Goal: Transaction & Acquisition: Purchase product/service

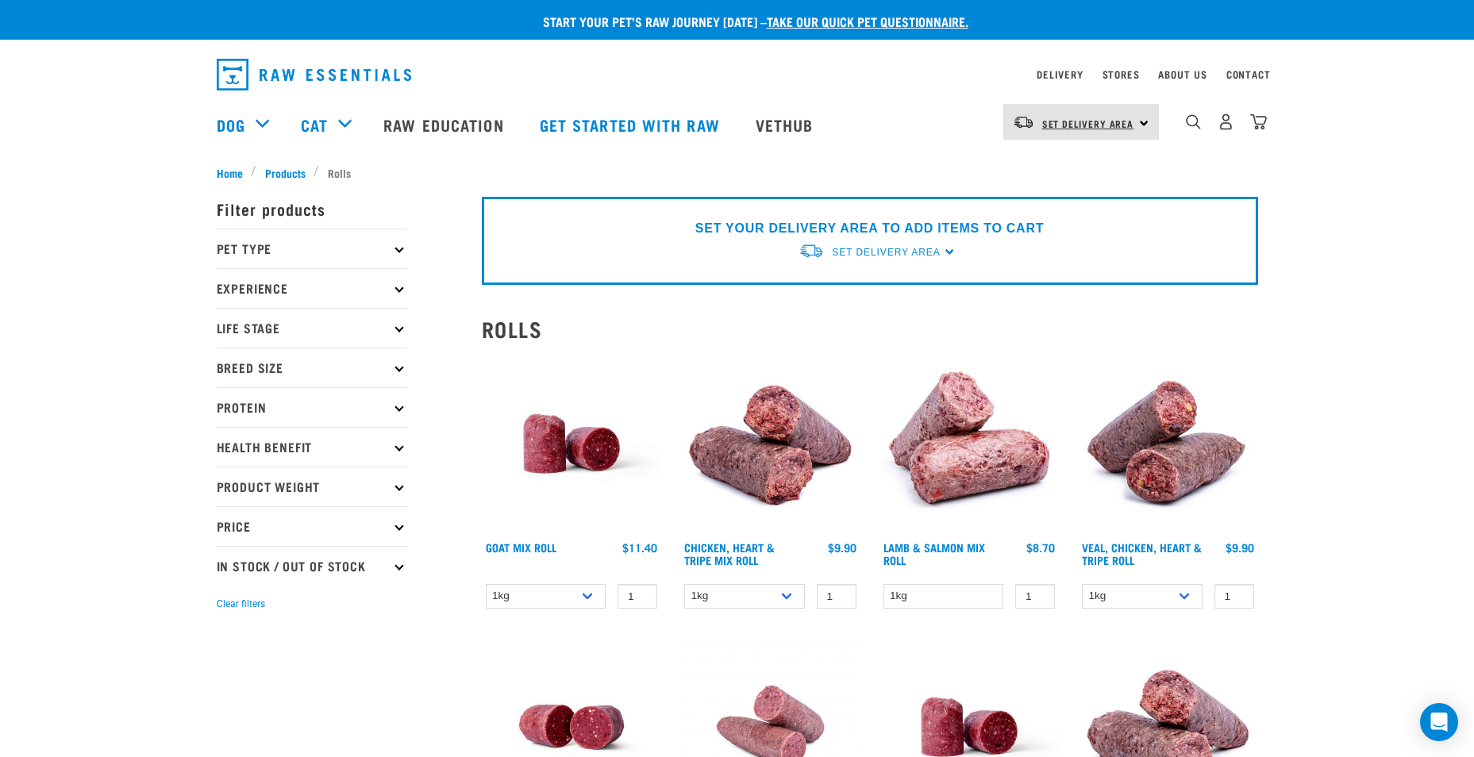
click at [1054, 122] on span "Set Delivery Area" at bounding box center [1088, 124] width 92 height 6
click at [1061, 171] on link "[GEOGRAPHIC_DATA]" at bounding box center [1079, 166] width 152 height 35
click at [1069, 81] on div "Delivery" at bounding box center [1060, 74] width 46 height 19
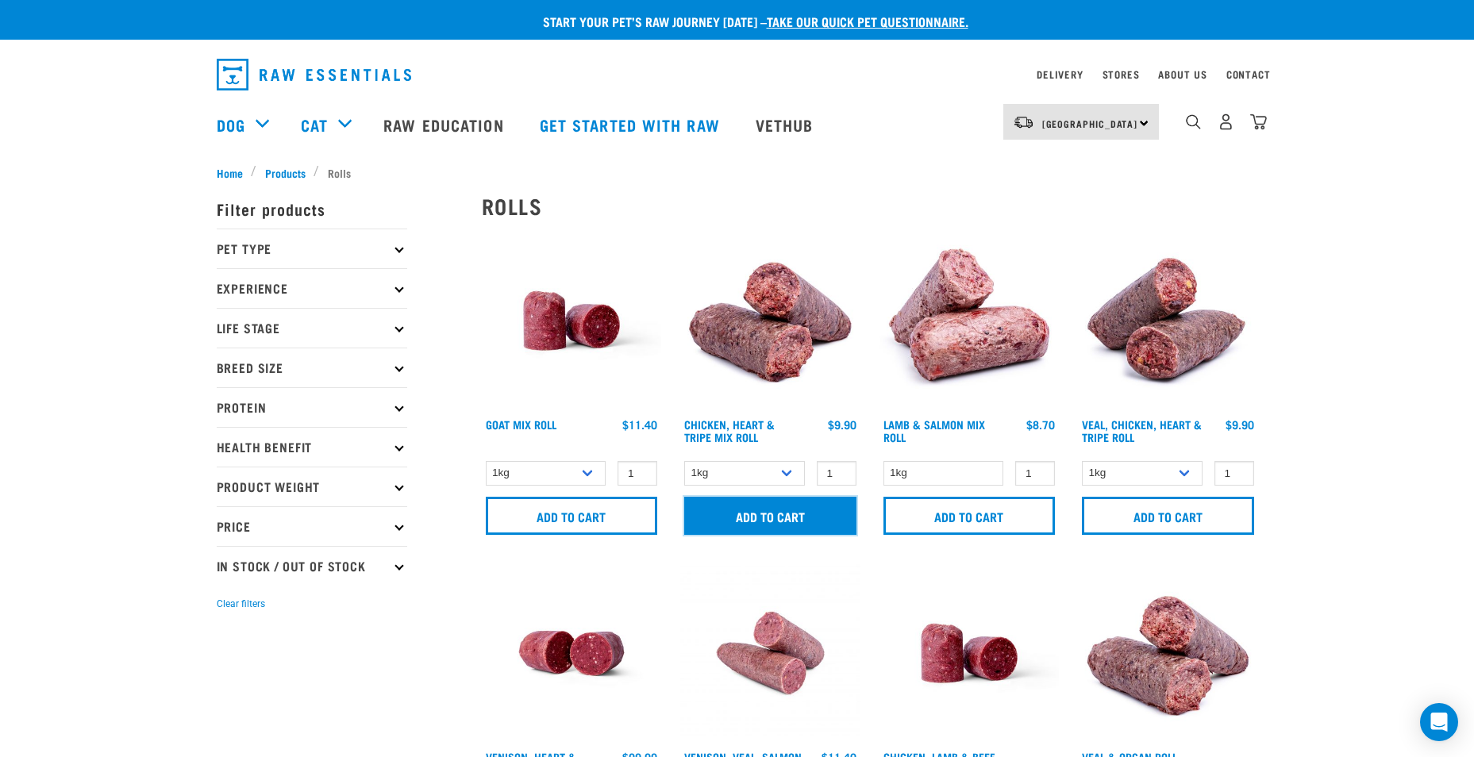
click at [783, 522] on input "Add to cart" at bounding box center [770, 516] width 172 height 38
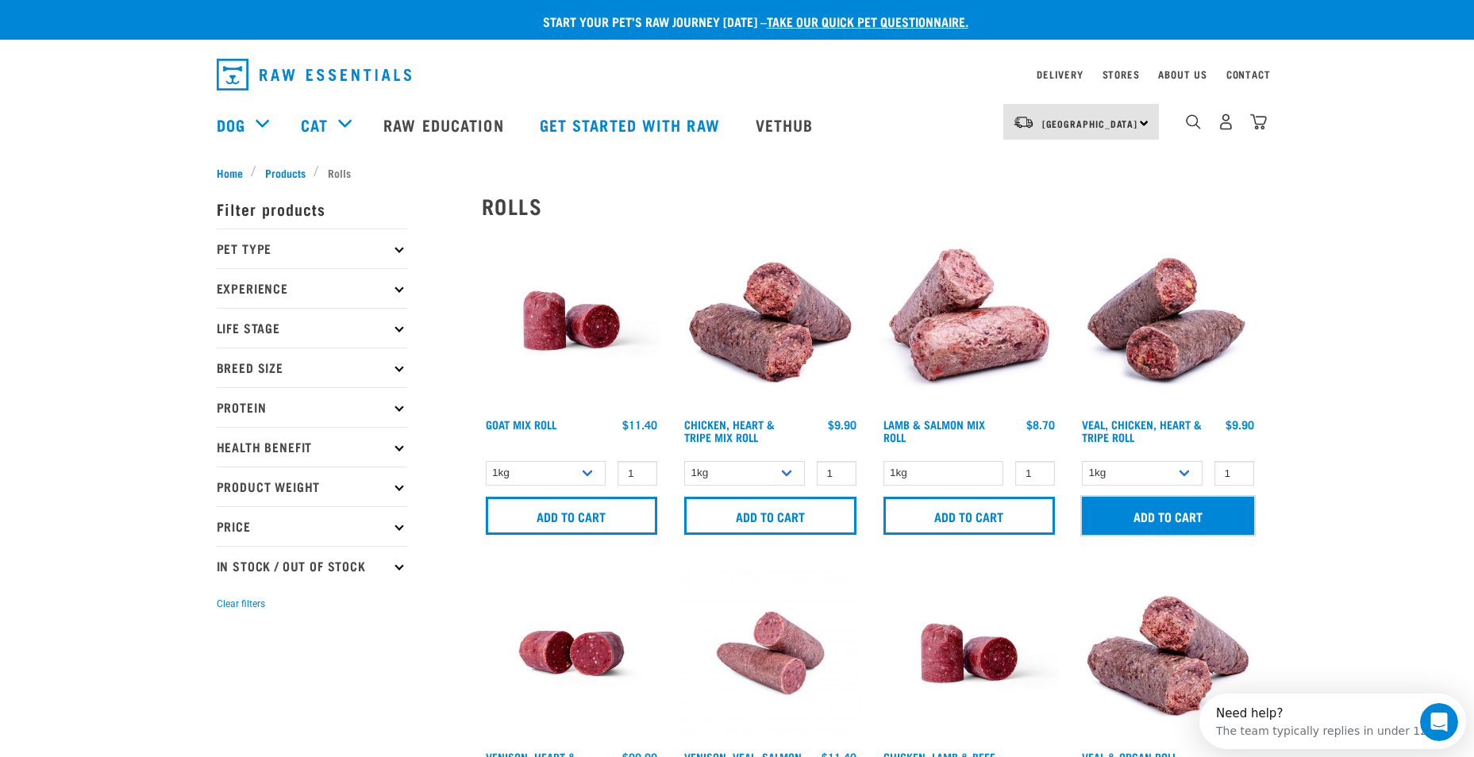
click at [1156, 520] on input "Add to cart" at bounding box center [1168, 516] width 172 height 38
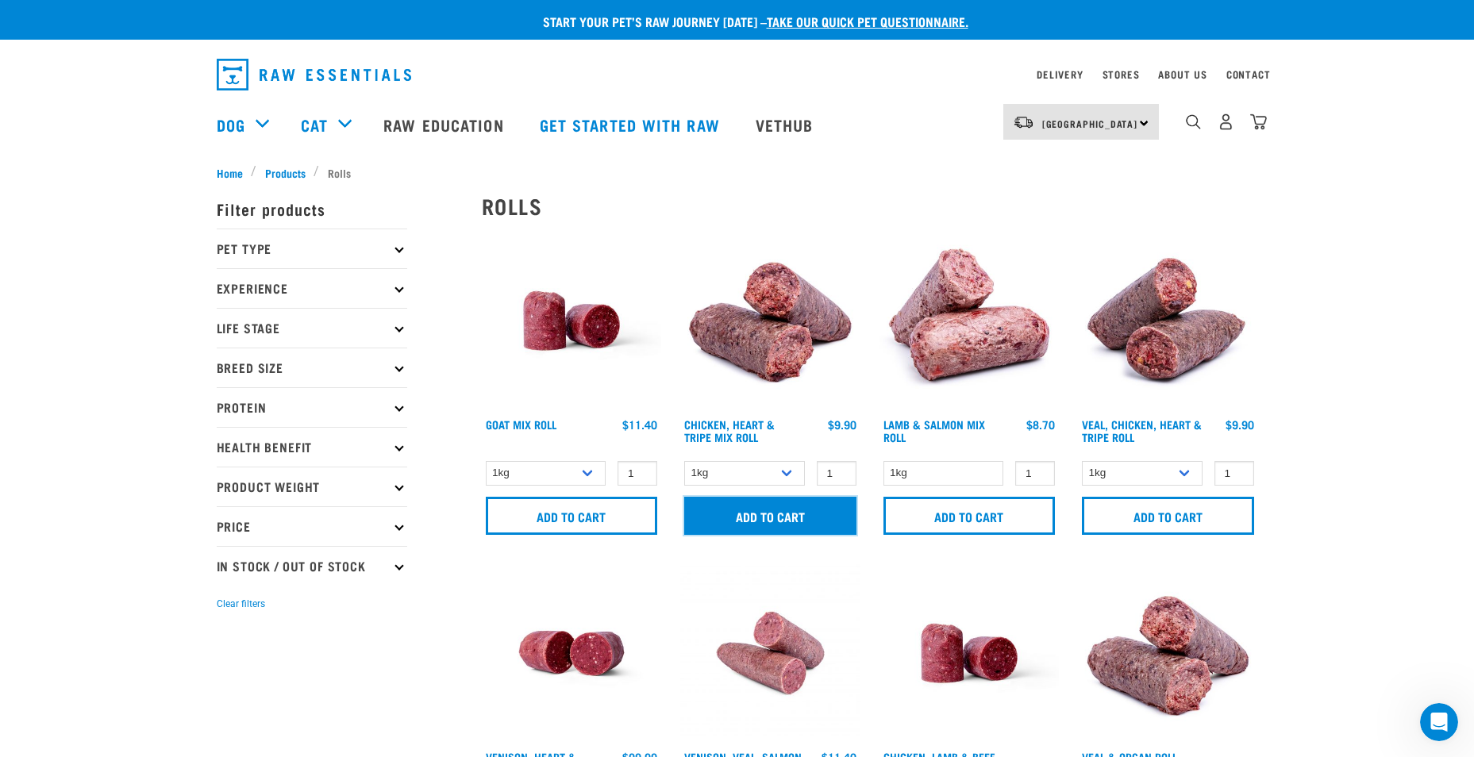
click at [822, 522] on input "Add to cart" at bounding box center [770, 516] width 172 height 38
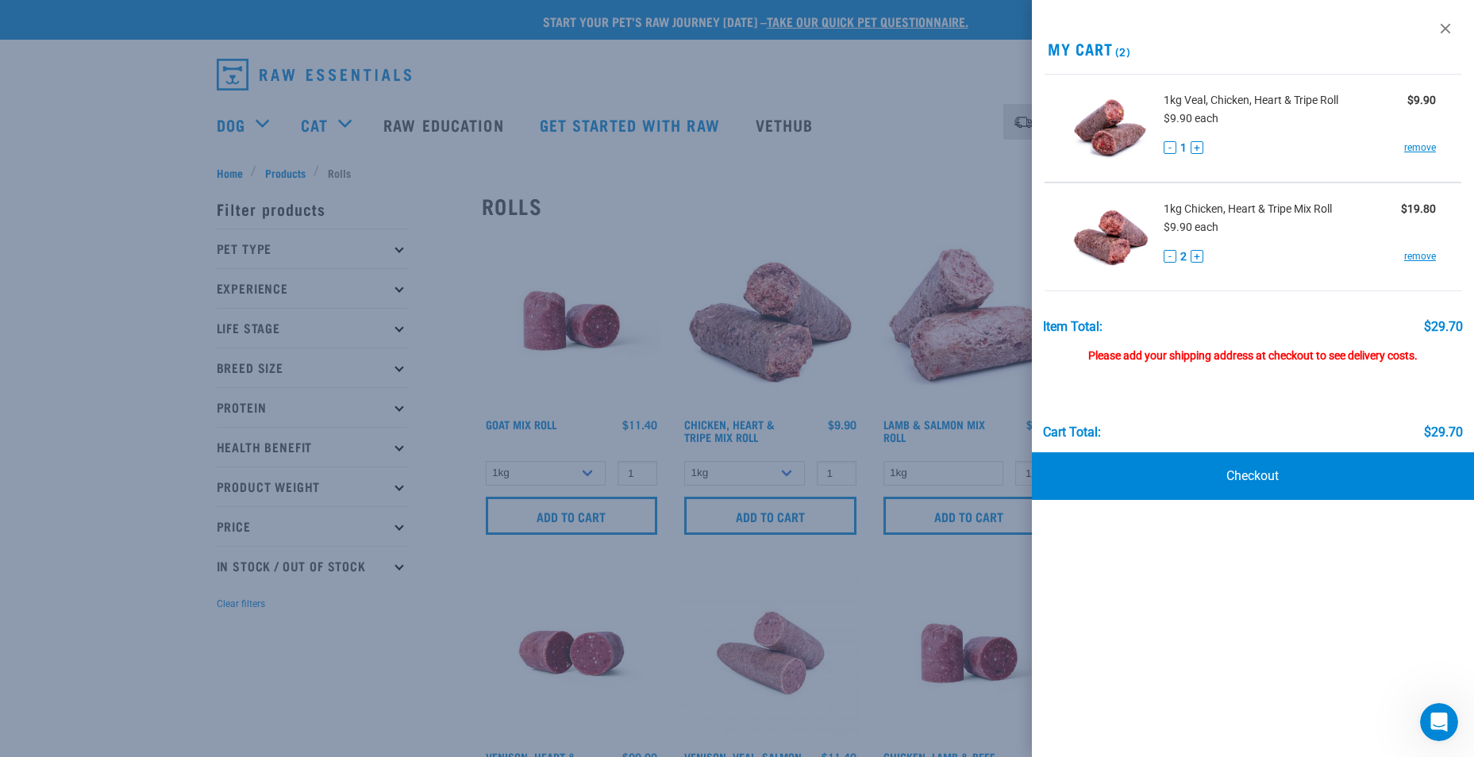
click at [1146, 365] on div "Cart total: $29.70" at bounding box center [1253, 401] width 421 height 78
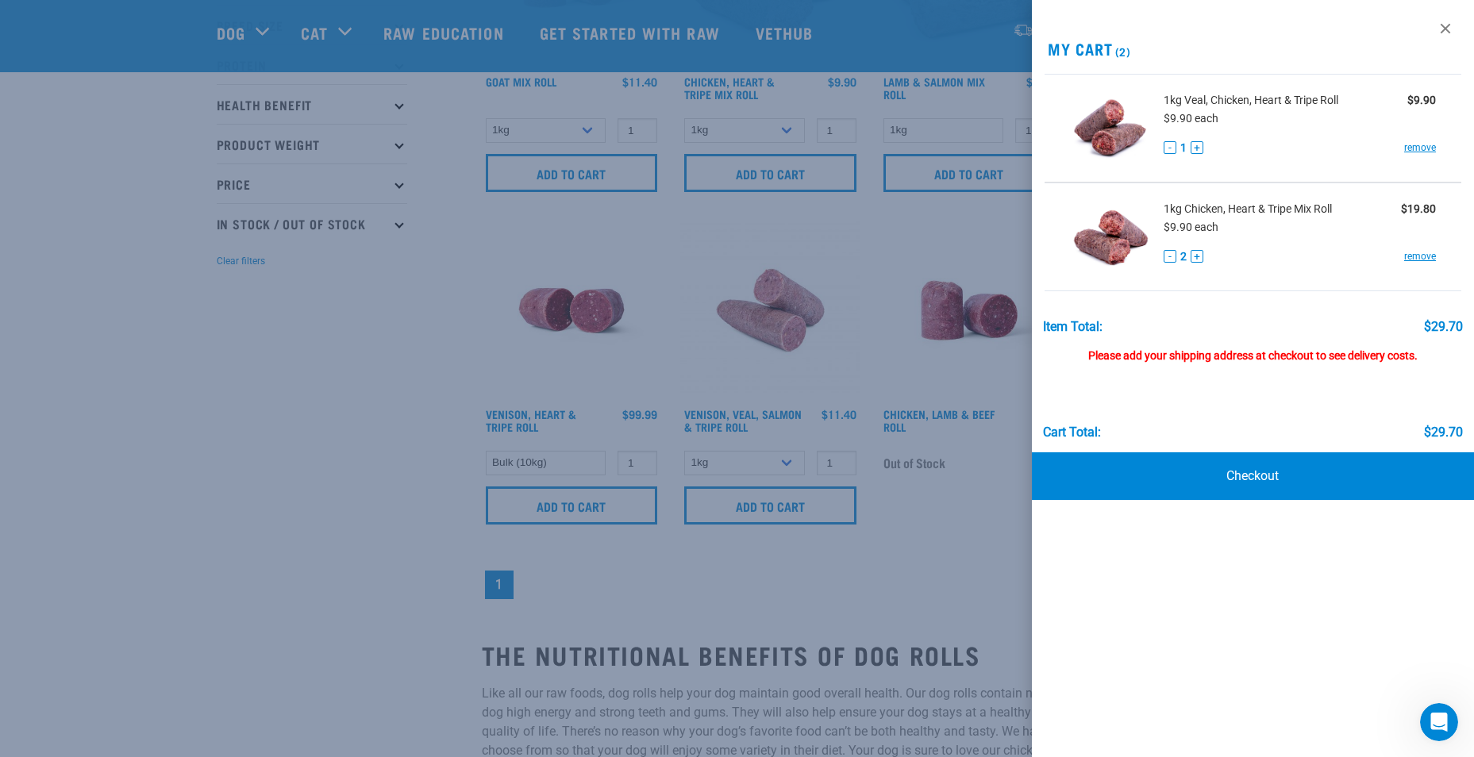
scroll to position [317, 0]
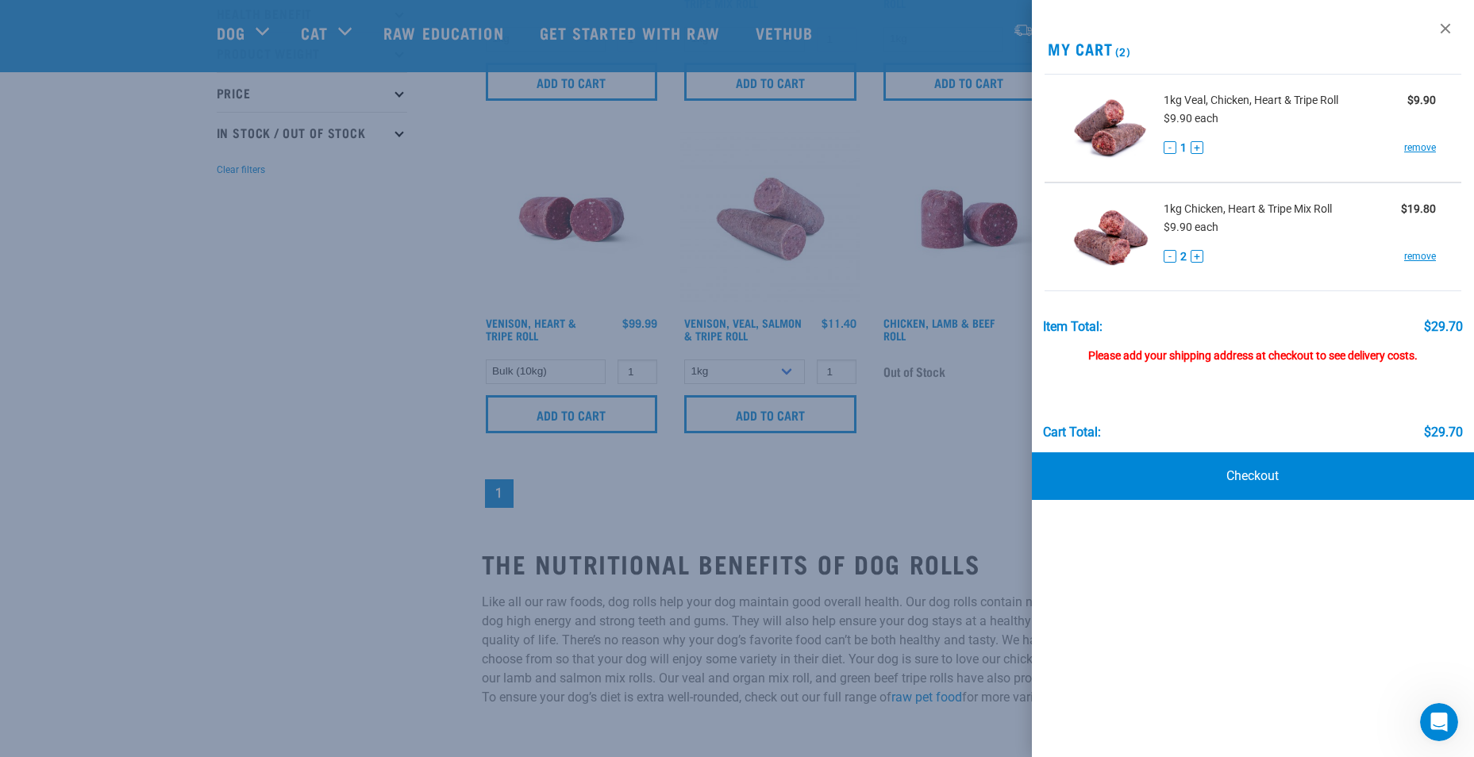
click at [375, 305] on div at bounding box center [737, 378] width 1474 height 757
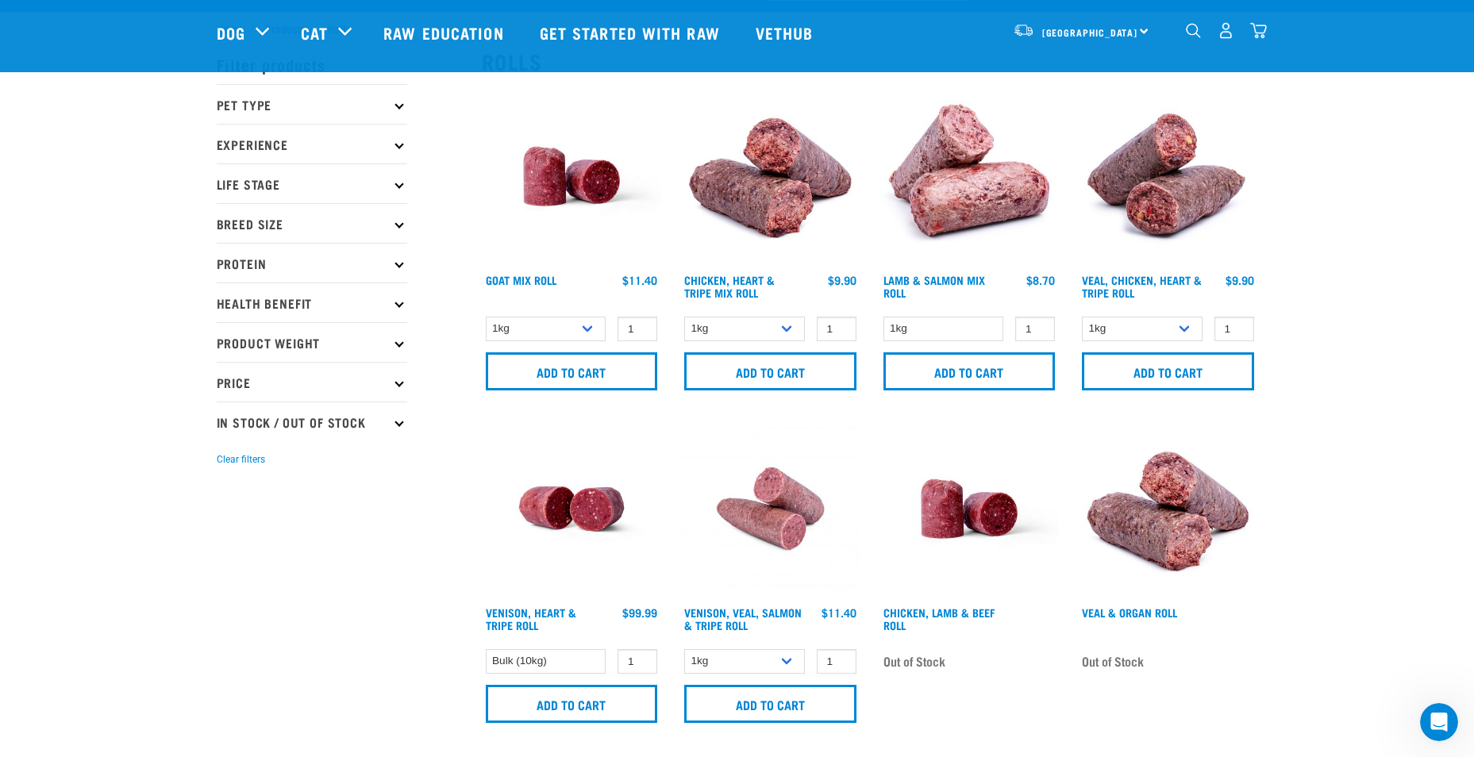
scroll to position [0, 0]
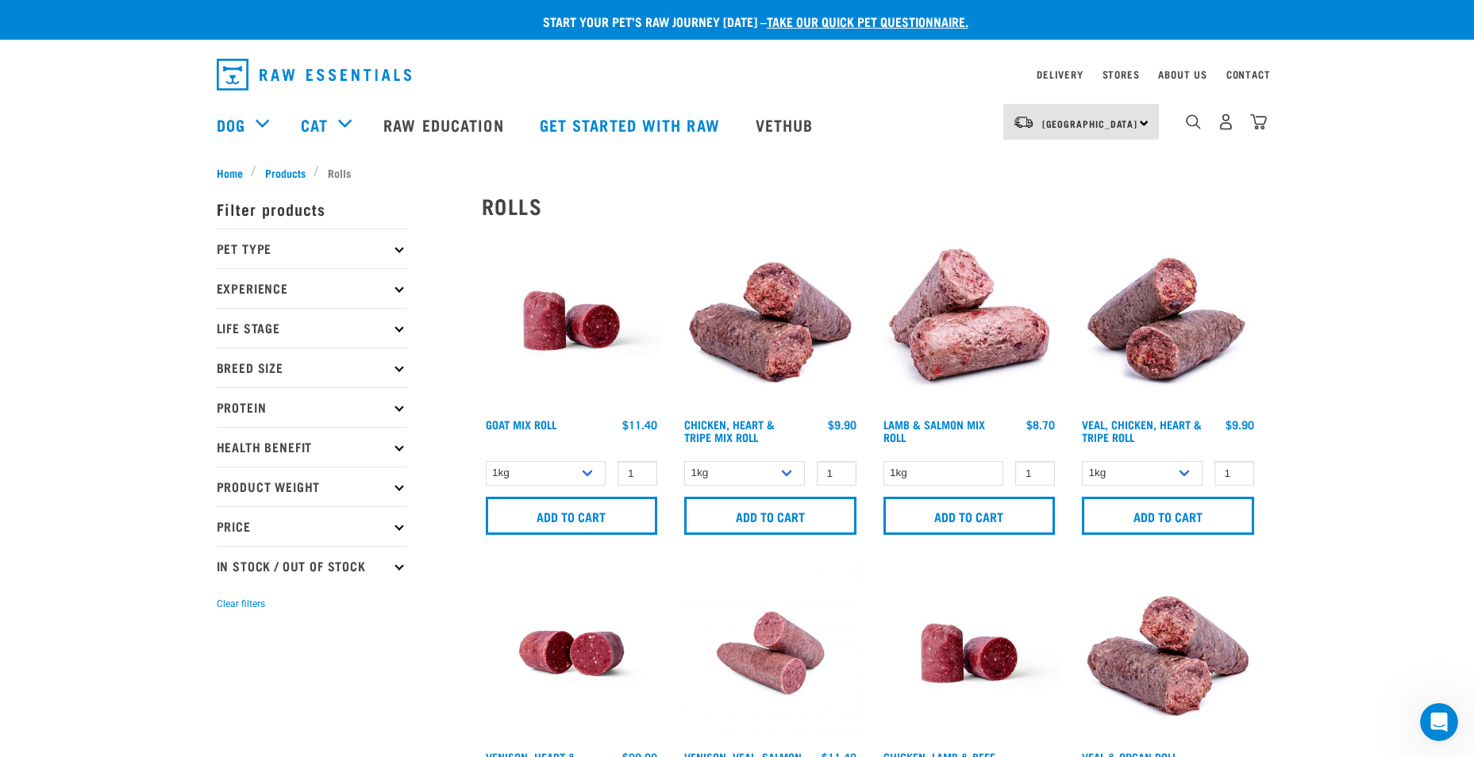
click at [1323, 303] on div "Start your pet’s raw journey today – take our quick pet questionnaire. Delivery…" at bounding box center [737, 570] width 1474 height 1141
click at [318, 252] on p "Pet Type" at bounding box center [312, 249] width 190 height 40
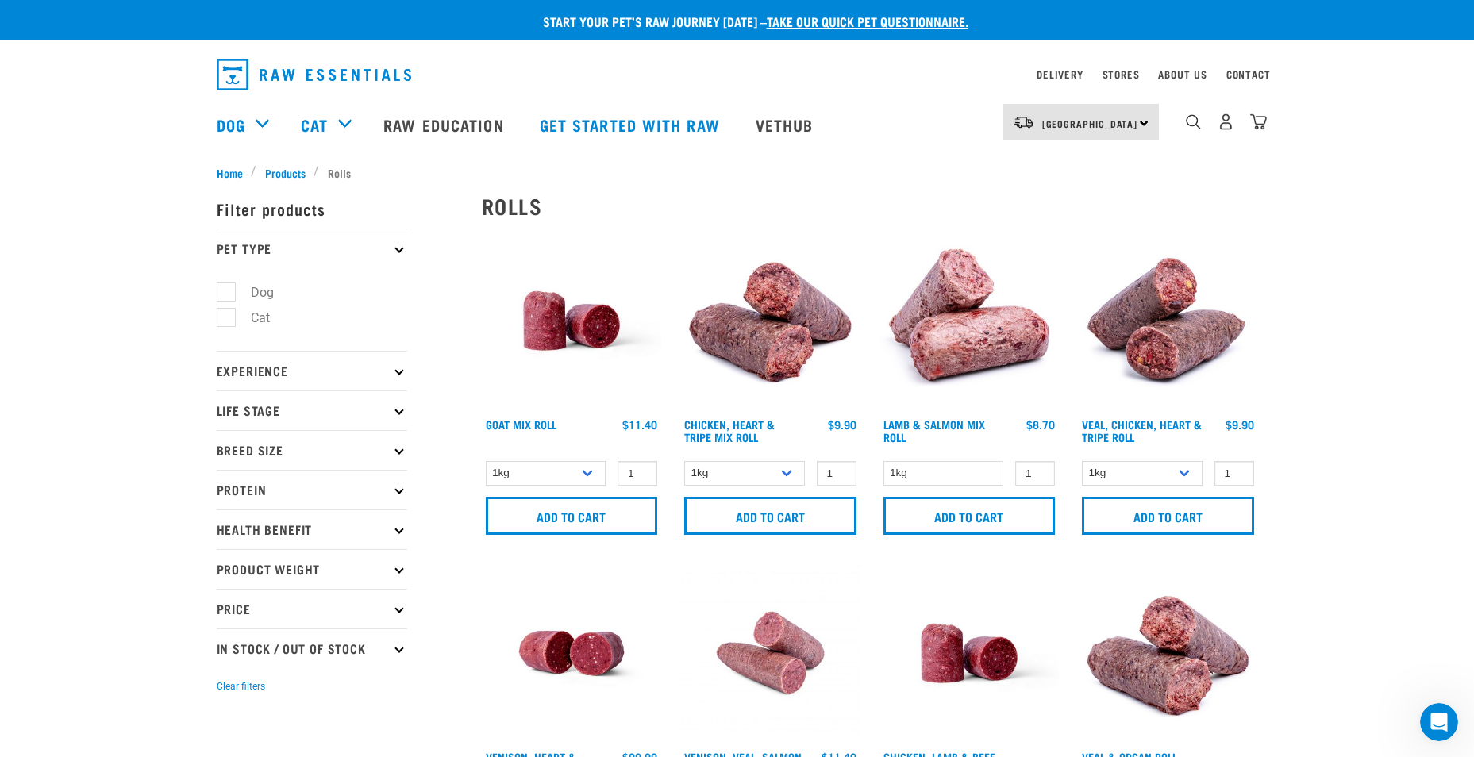
click at [295, 373] on p "Experience" at bounding box center [312, 371] width 190 height 40
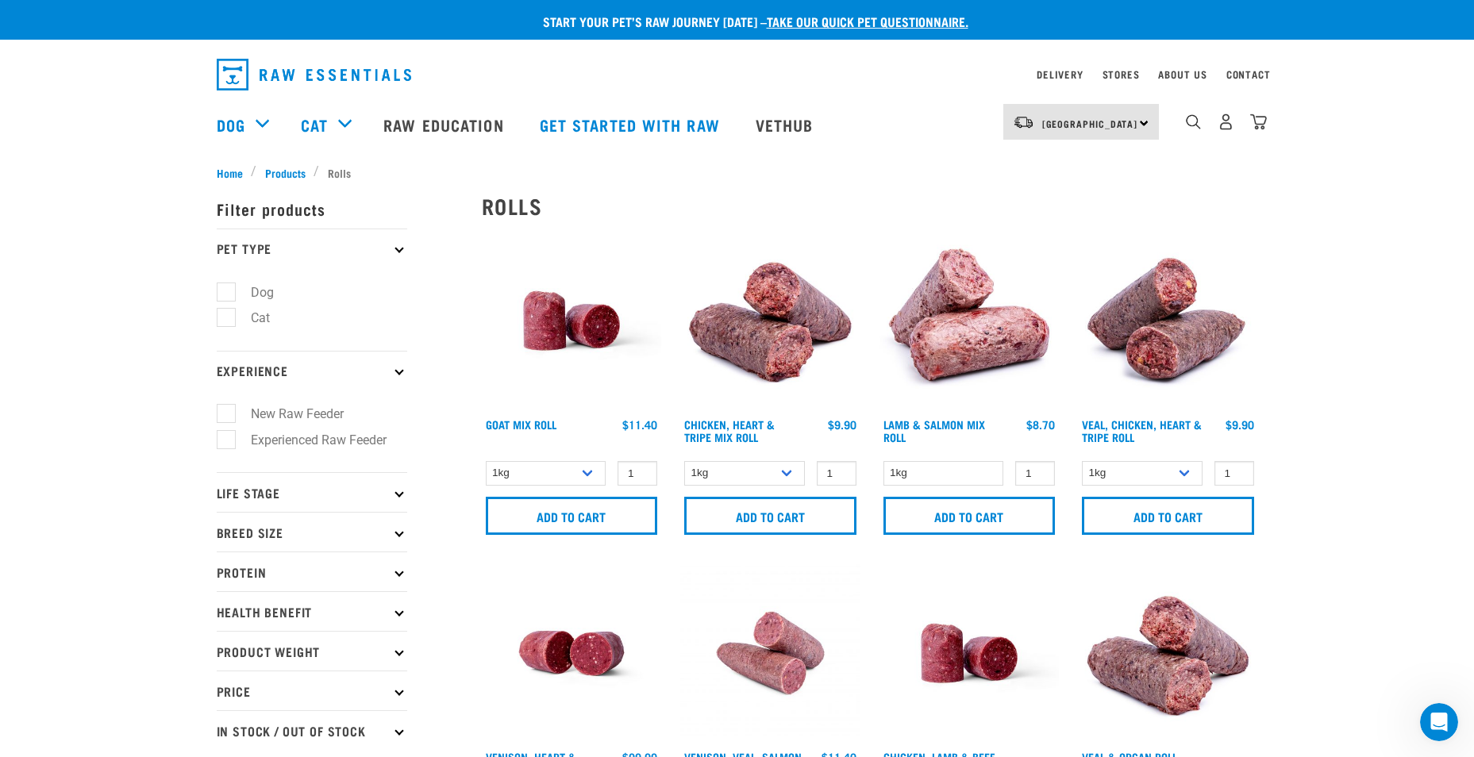
click at [259, 298] on label "Dog" at bounding box center [252, 293] width 55 height 20
click at [227, 294] on input "Dog" at bounding box center [222, 289] width 10 height 10
checkbox input "true"
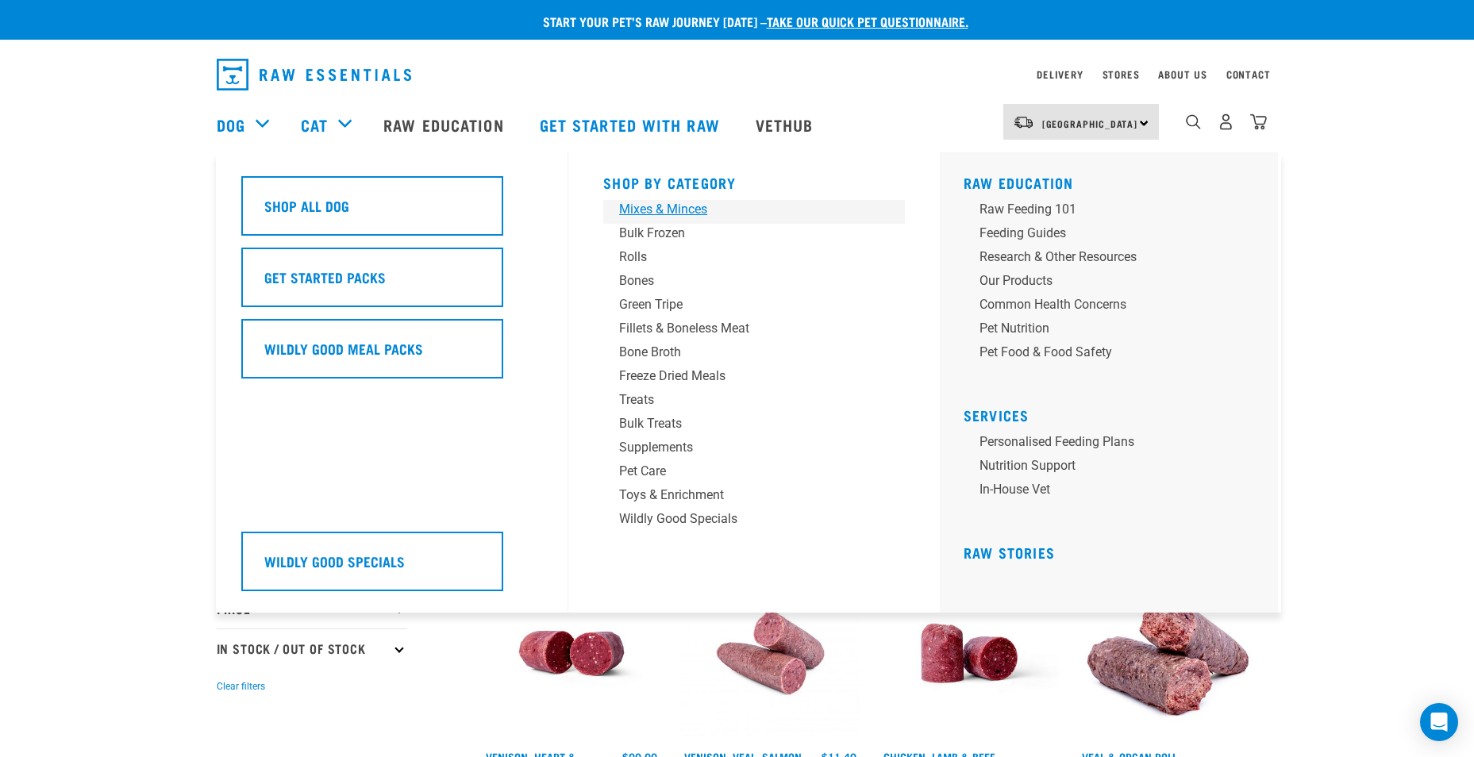
click at [675, 210] on div "Mixes & Minces" at bounding box center [743, 209] width 248 height 19
